Goal: Find specific page/section: Find specific page/section

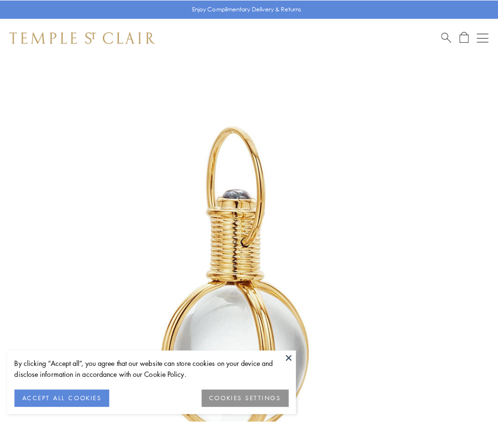
scroll to position [248, 0]
